Goal: Task Accomplishment & Management: Manage account settings

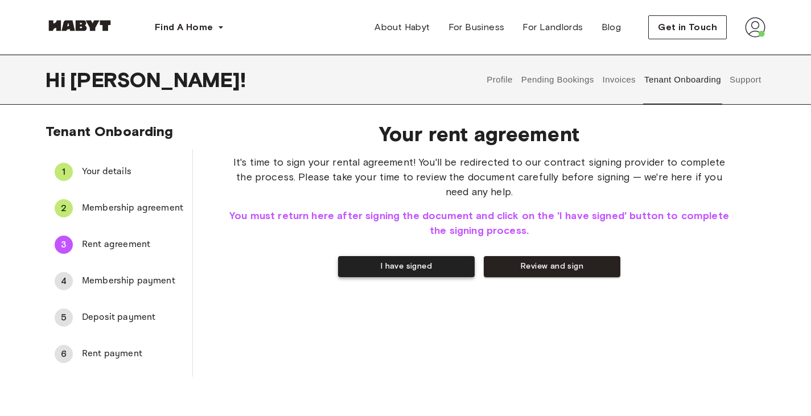
click at [405, 265] on button "I have signed" at bounding box center [406, 266] width 137 height 21
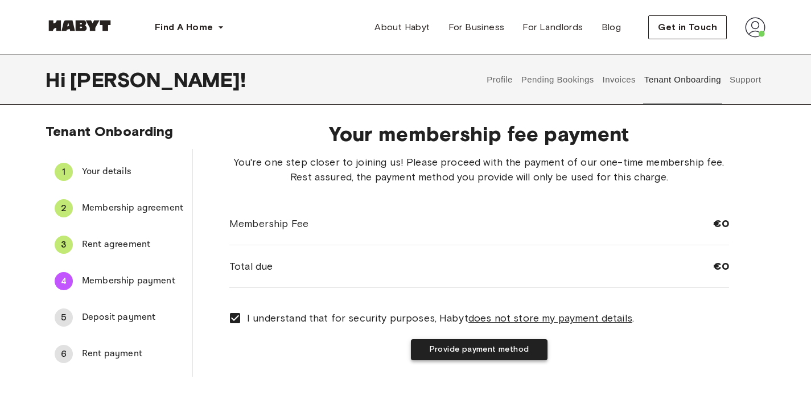
click at [452, 347] on button "Provide payment method" at bounding box center [479, 349] width 137 height 21
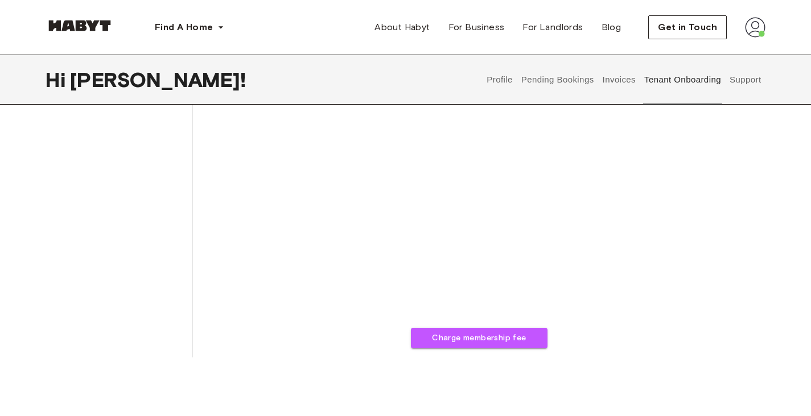
scroll to position [289, 0]
click at [444, 335] on button "Charge membership fee" at bounding box center [479, 337] width 137 height 21
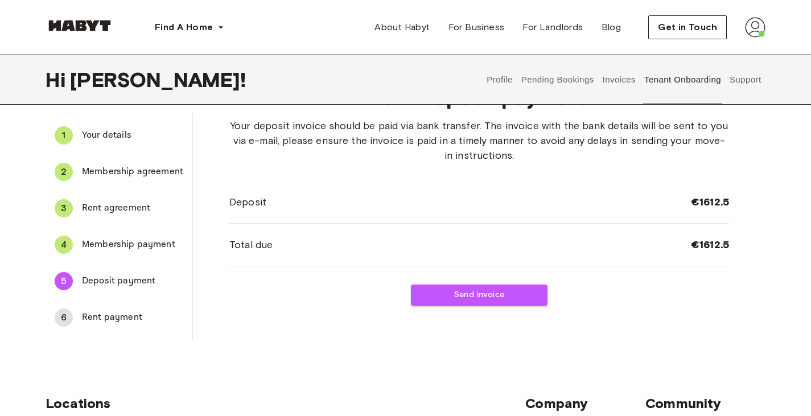
scroll to position [0, 0]
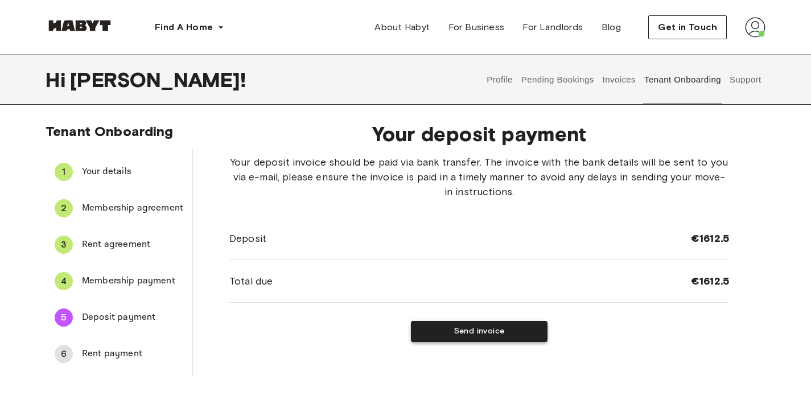
click at [457, 331] on button "Send invoice" at bounding box center [479, 331] width 137 height 21
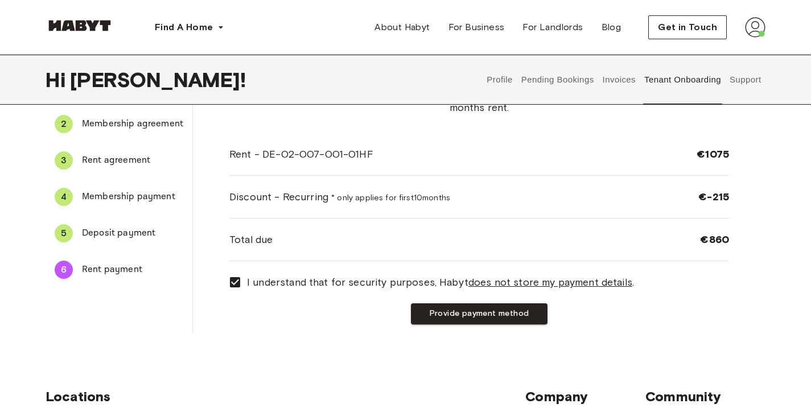
scroll to position [89, 0]
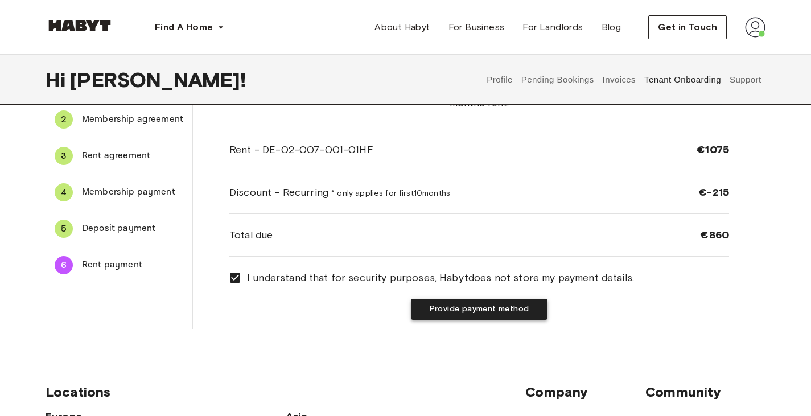
click at [456, 312] on button "Provide payment method" at bounding box center [479, 309] width 137 height 21
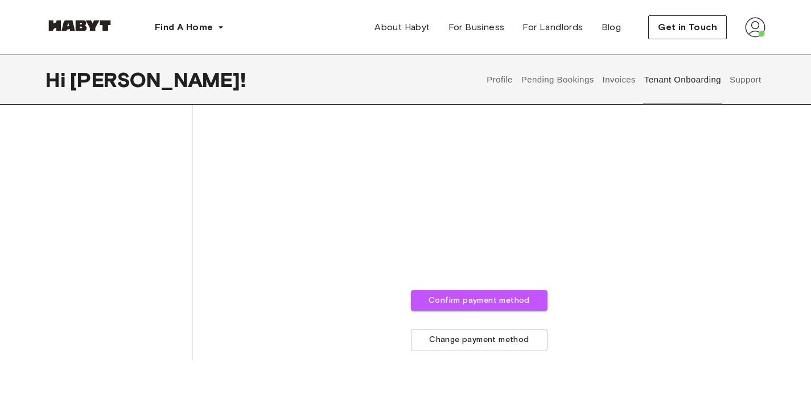
scroll to position [391, 0]
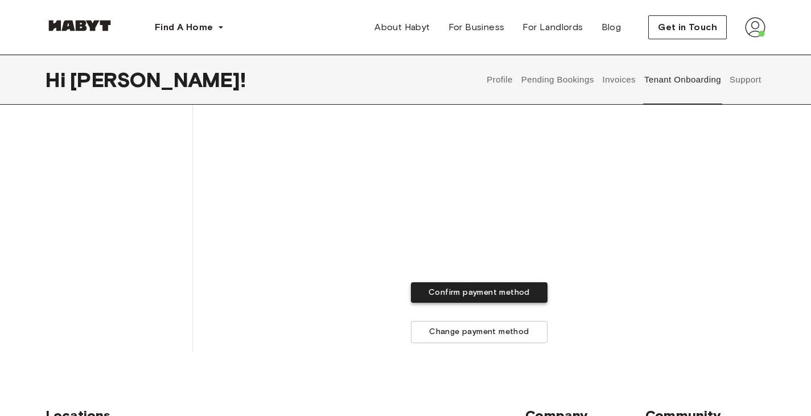
click at [456, 291] on button "Confirm payment method" at bounding box center [479, 292] width 137 height 21
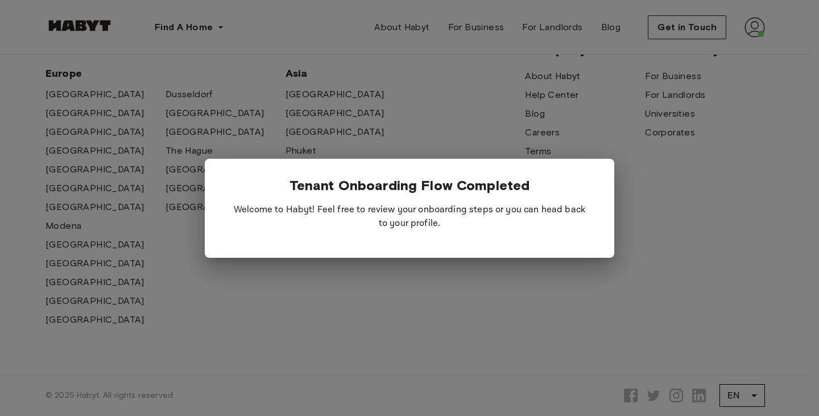
click at [674, 145] on div at bounding box center [409, 208] width 819 height 416
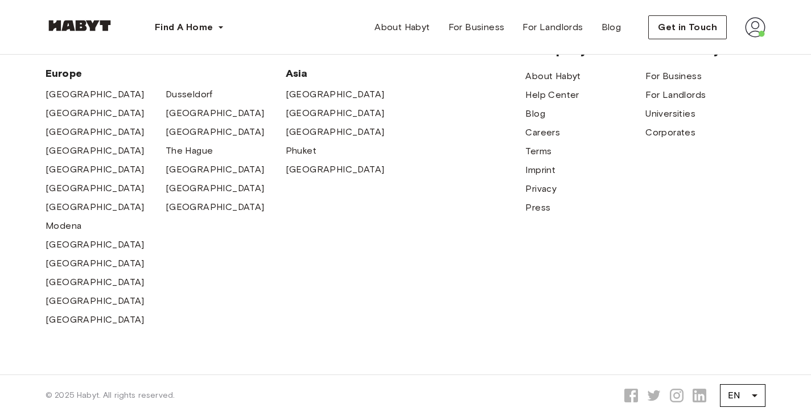
click at [753, 27] on img at bounding box center [755, 27] width 20 height 20
click at [721, 50] on span "Profile" at bounding box center [720, 54] width 28 height 14
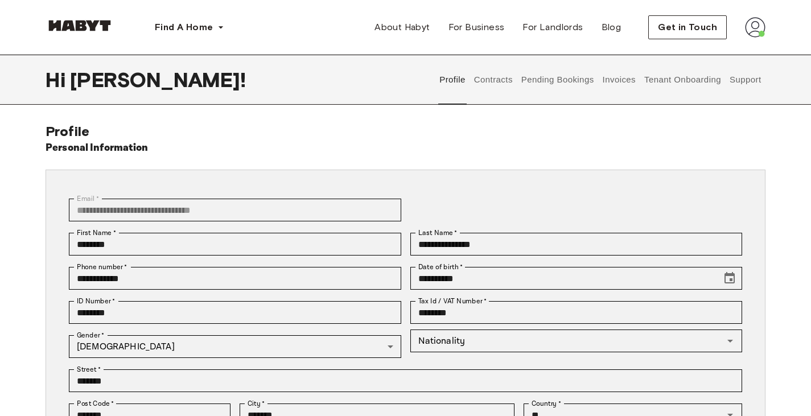
click at [488, 77] on button "Contracts" at bounding box center [493, 80] width 42 height 50
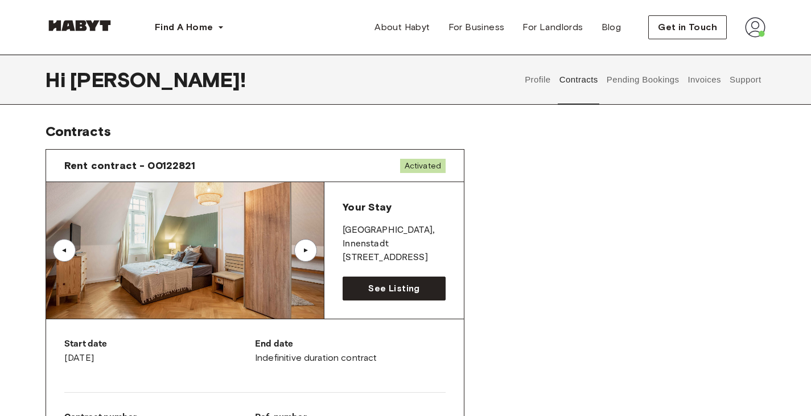
click at [622, 83] on button "Pending Bookings" at bounding box center [643, 80] width 76 height 50
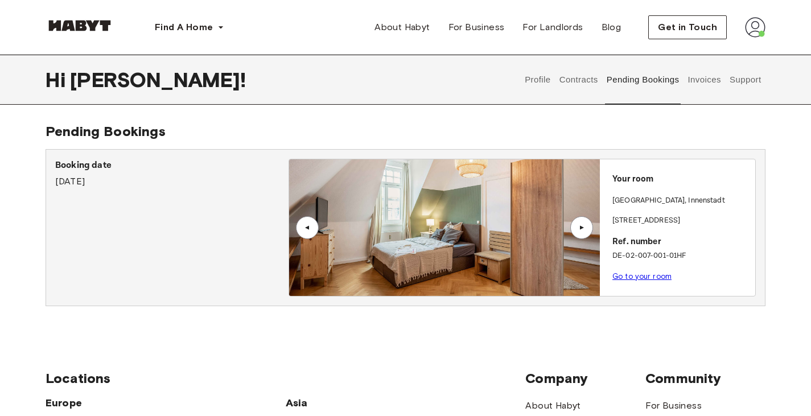
click at [667, 85] on button "Pending Bookings" at bounding box center [643, 80] width 76 height 50
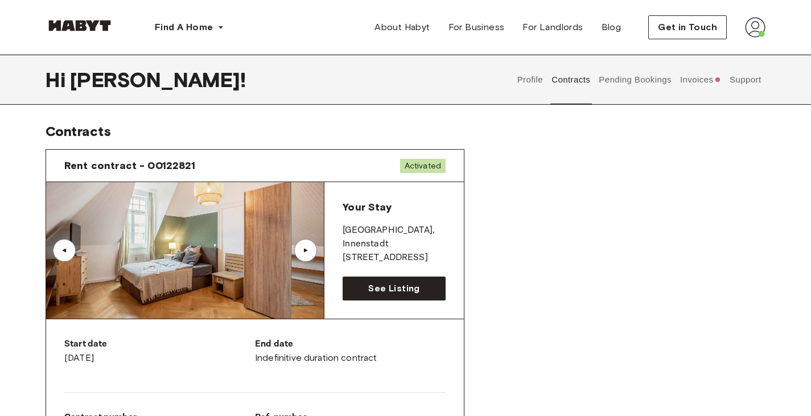
click at [695, 81] on button "Invoices" at bounding box center [700, 80] width 44 height 50
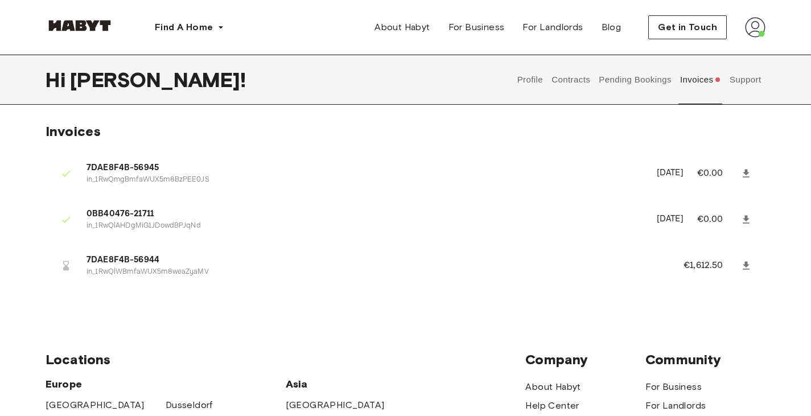
click at [575, 77] on button "Contracts" at bounding box center [571, 80] width 42 height 50
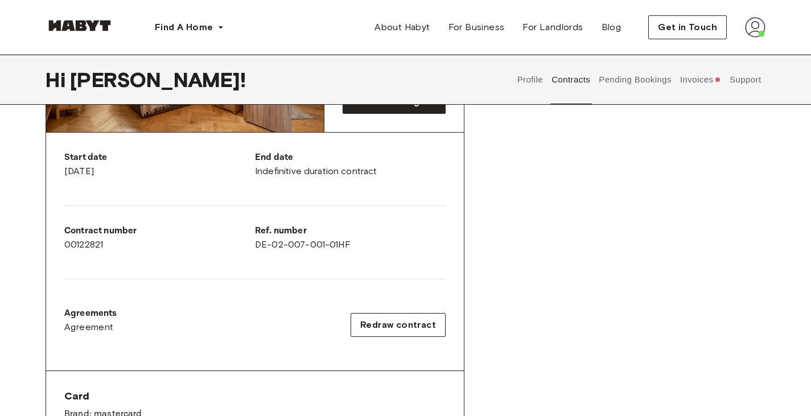
scroll to position [185, 0]
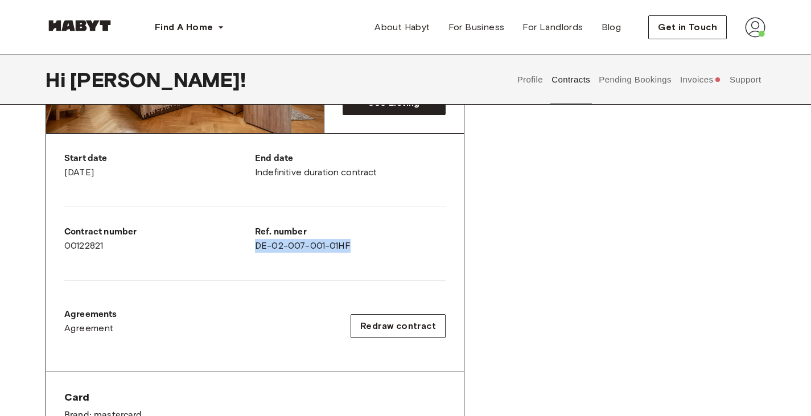
drag, startPoint x: 255, startPoint y: 243, endPoint x: 357, endPoint y: 241, distance: 101.3
click at [357, 241] on div "Ref. number DE-02-007-001-01HF" at bounding box center [350, 238] width 191 height 27
copy div "DE-02-007-001-01HF"
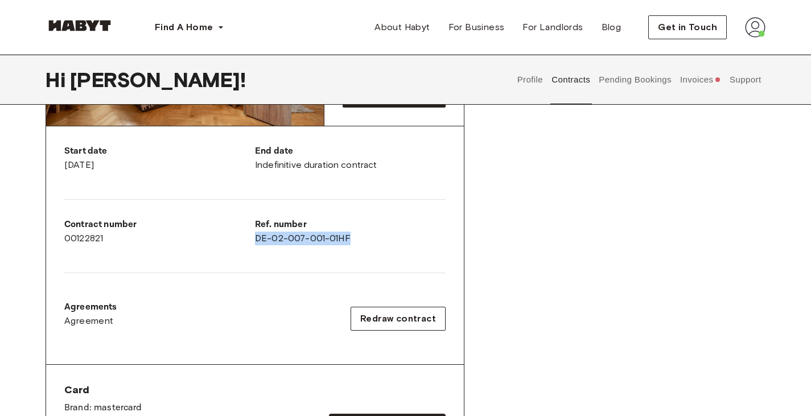
copy div "DE-02-007-001-01HF"
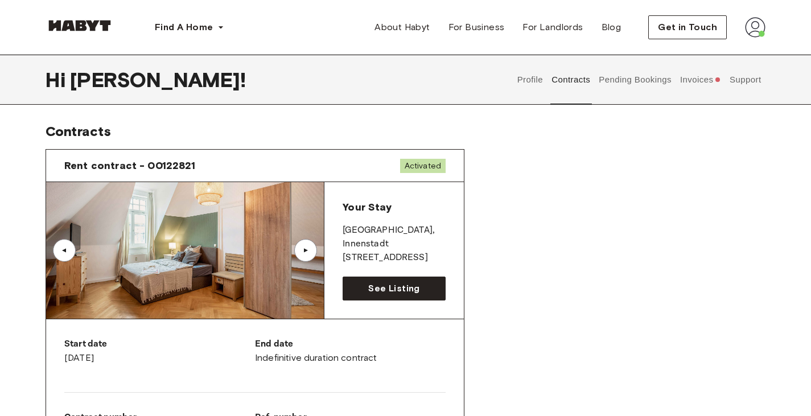
click at [687, 79] on button "Invoices" at bounding box center [700, 80] width 44 height 50
